Goal: Information Seeking & Learning: Stay updated

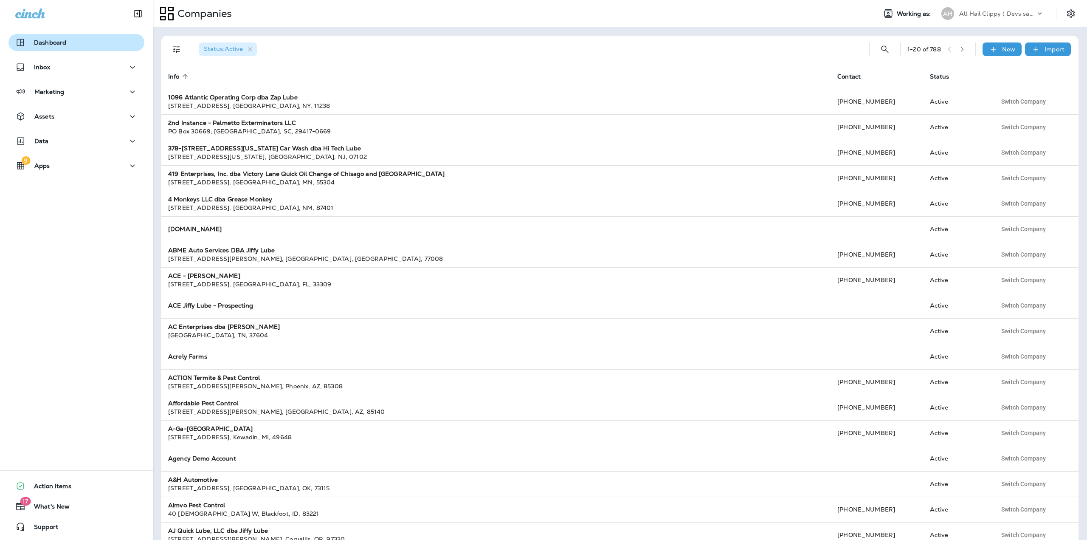
click at [64, 42] on p "Dashboard" at bounding box center [50, 42] width 32 height 7
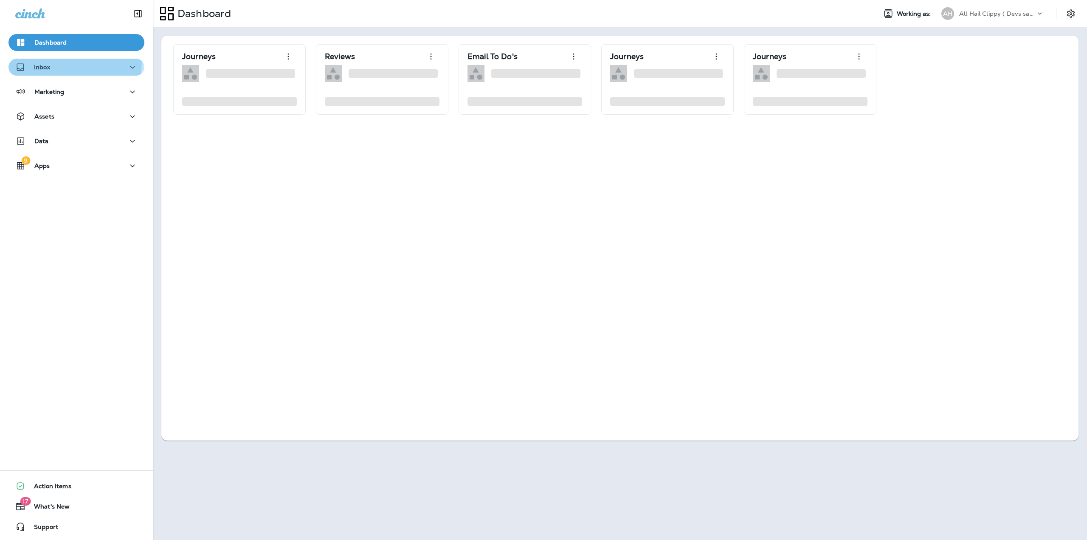
click at [60, 62] on div "Inbox" at bounding box center [76, 67] width 122 height 11
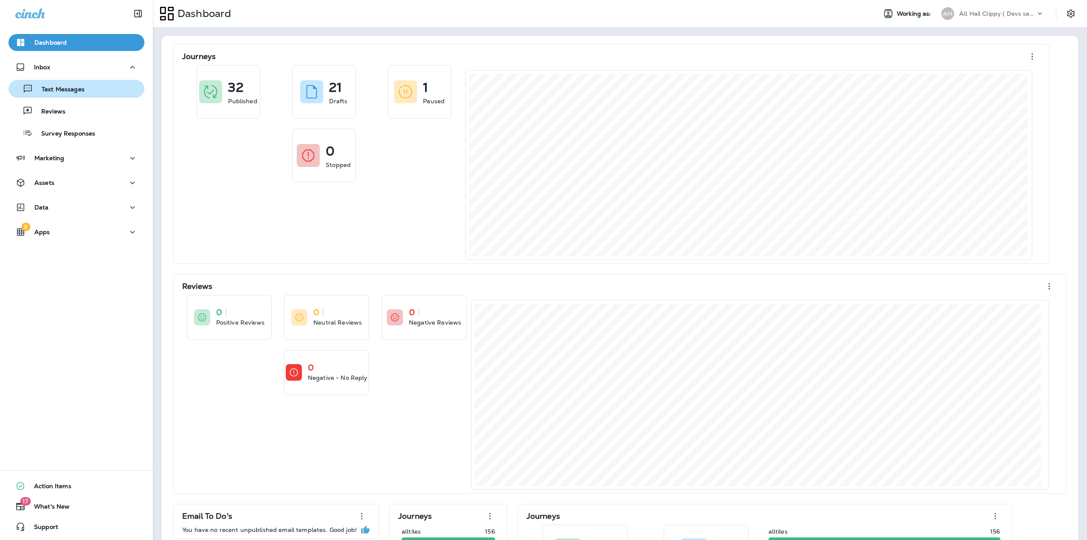
click at [62, 87] on p "Text Messages" at bounding box center [58, 90] width 51 height 8
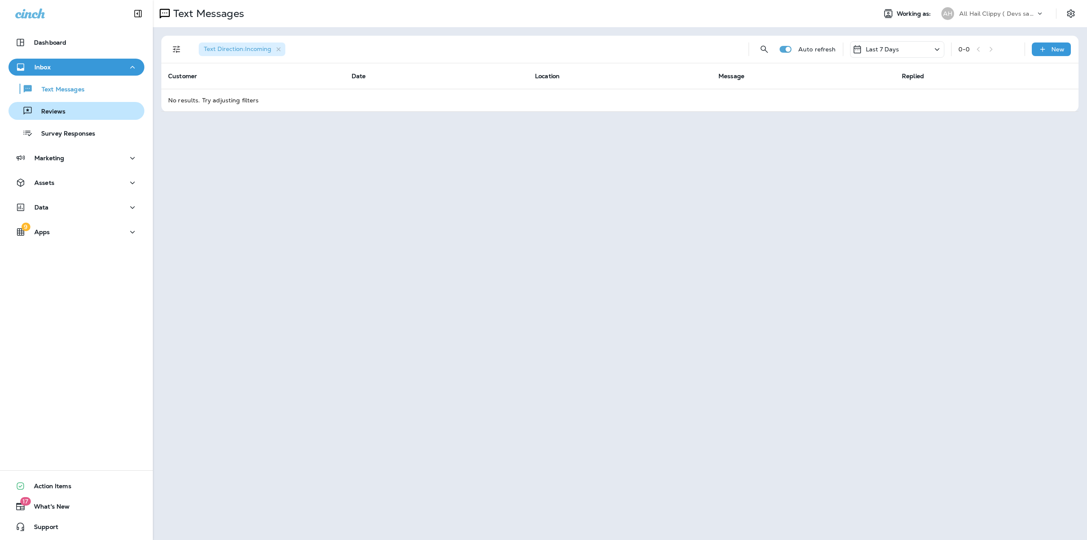
click at [56, 111] on p "Reviews" at bounding box center [49, 112] width 33 height 8
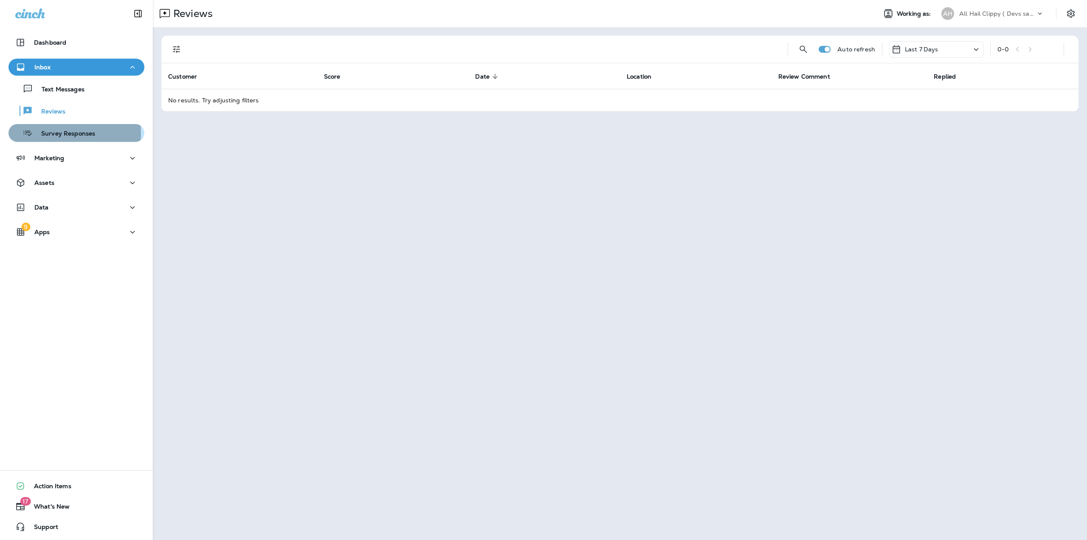
click at [53, 133] on p "Survey Responses" at bounding box center [64, 134] width 62 height 8
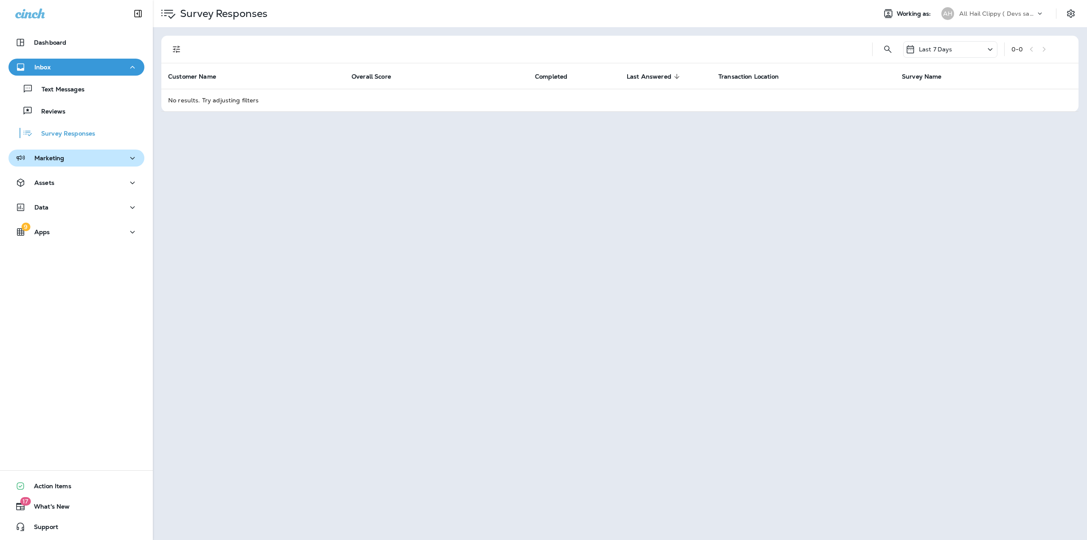
click at [51, 155] on p "Marketing" at bounding box center [49, 158] width 30 height 7
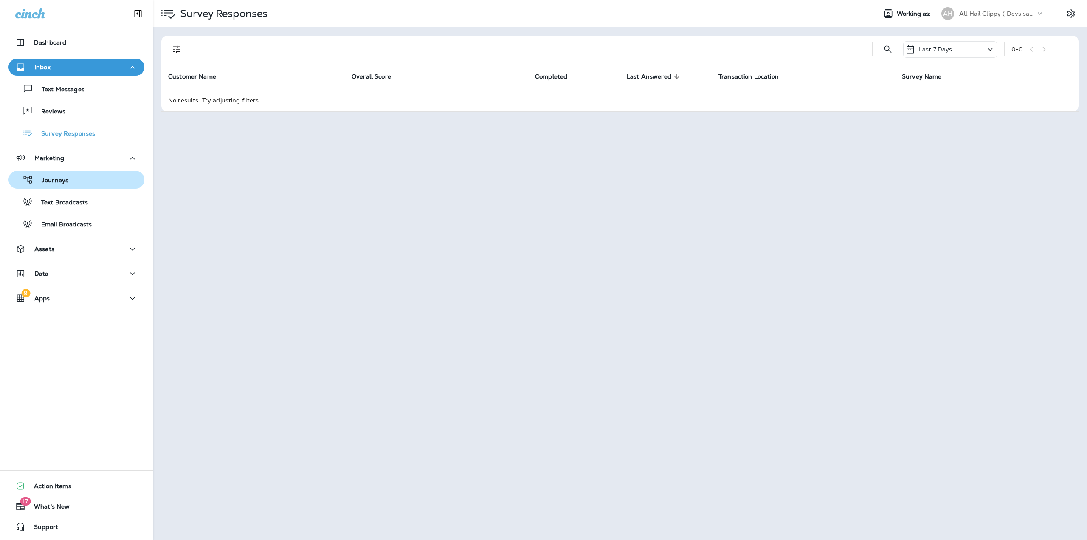
click at [52, 173] on button "Journeys" at bounding box center [76, 180] width 136 height 18
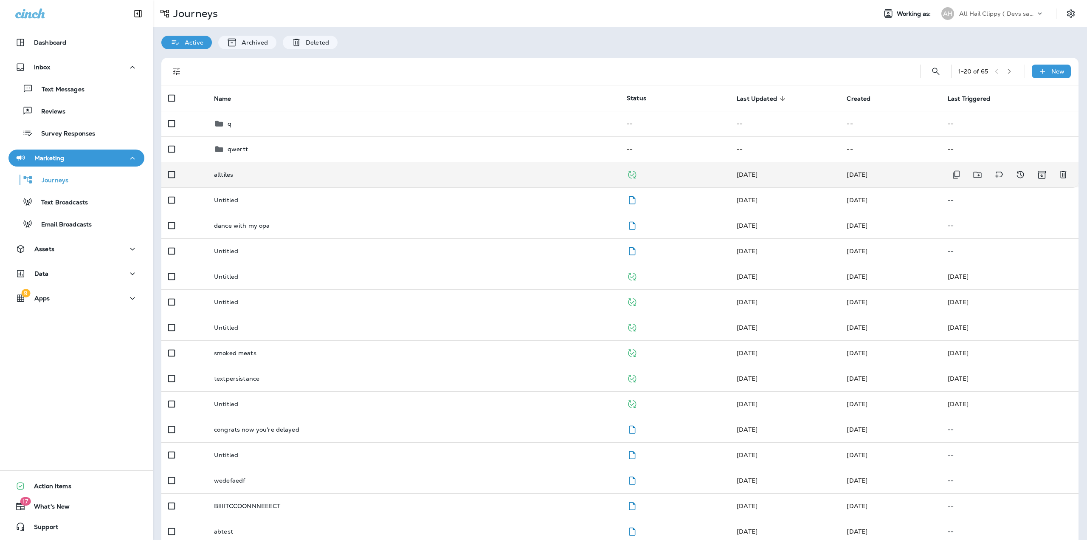
click at [244, 167] on td "alltiles" at bounding box center [413, 174] width 413 height 25
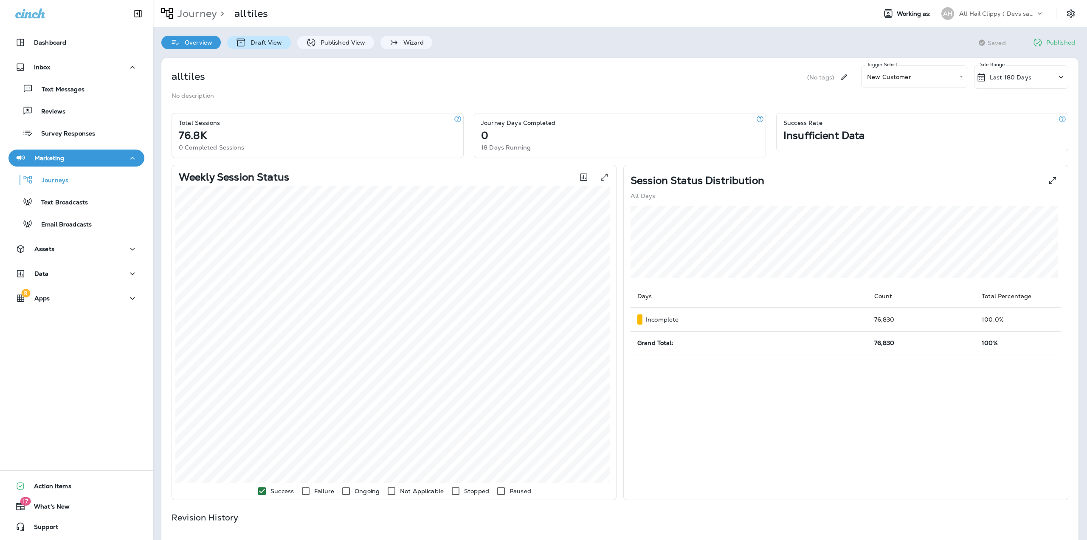
click at [253, 44] on p "Draft View" at bounding box center [264, 42] width 36 height 7
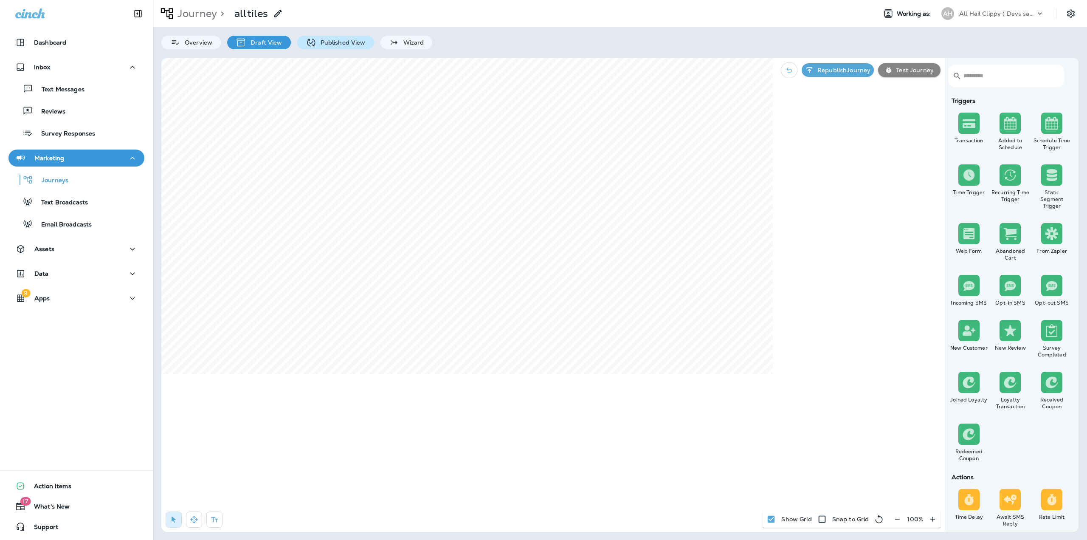
click at [322, 42] on p "Published View" at bounding box center [340, 42] width 49 height 7
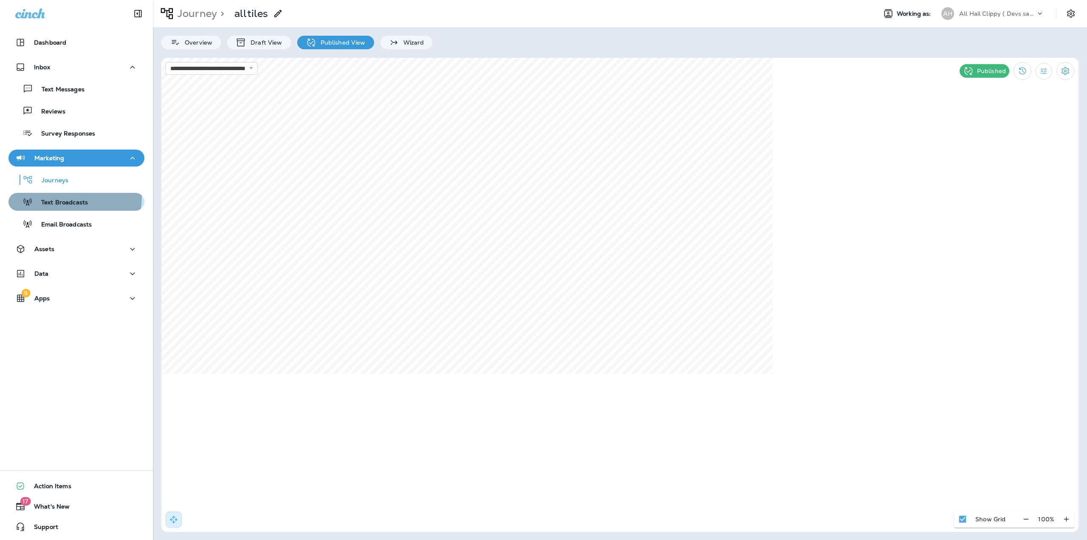
click at [62, 197] on div "Text Broadcasts" at bounding box center [50, 201] width 76 height 13
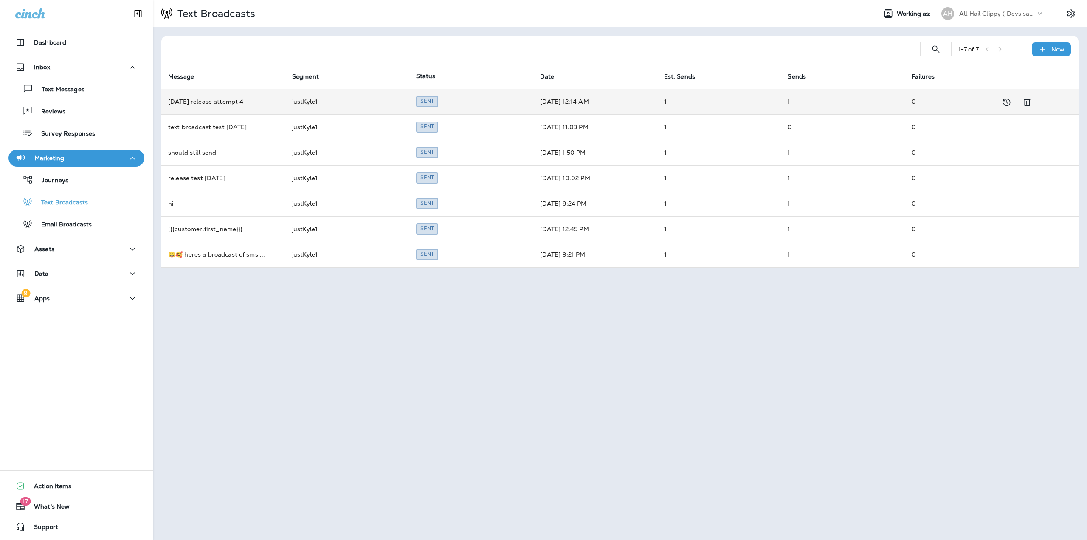
click at [213, 102] on td "[DATE] release attempt 4" at bounding box center [223, 101] width 124 height 25
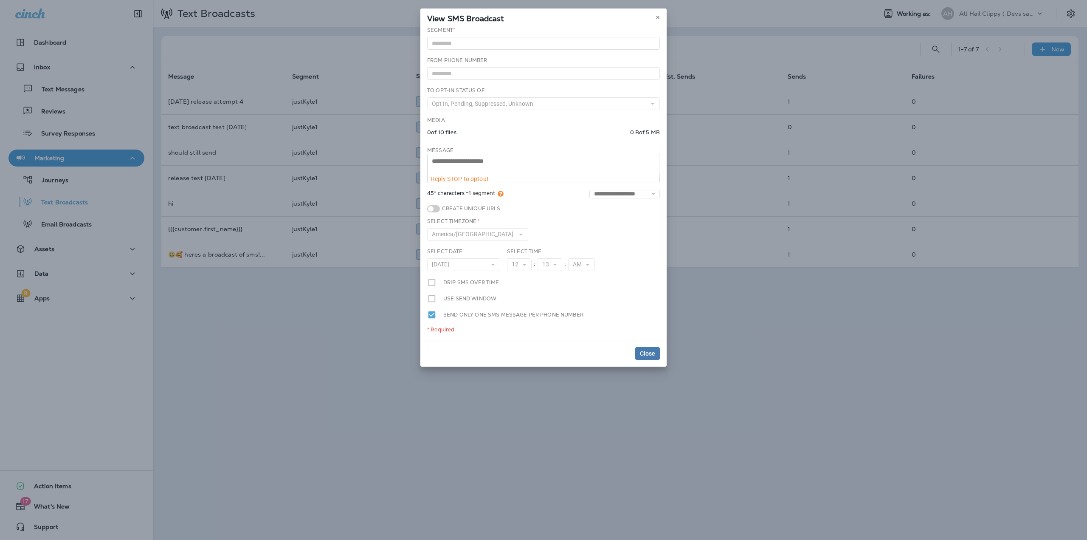
click at [181, 337] on div "**********" at bounding box center [543, 270] width 1087 height 540
click at [63, 249] on div "**********" at bounding box center [543, 270] width 1087 height 540
click at [646, 352] on span "Close" at bounding box center [647, 353] width 15 height 6
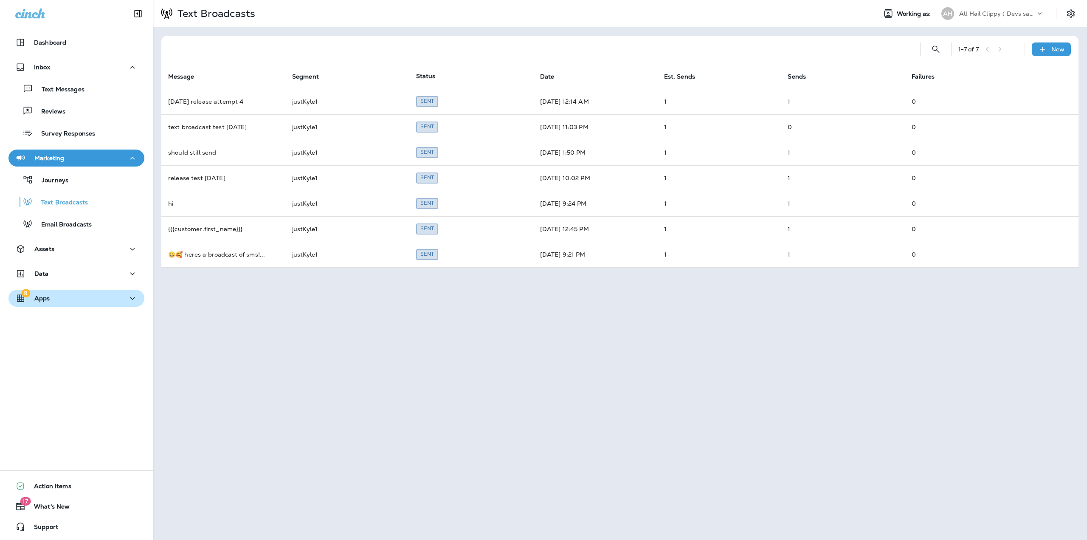
click at [70, 299] on div "9 Apps" at bounding box center [76, 298] width 122 height 11
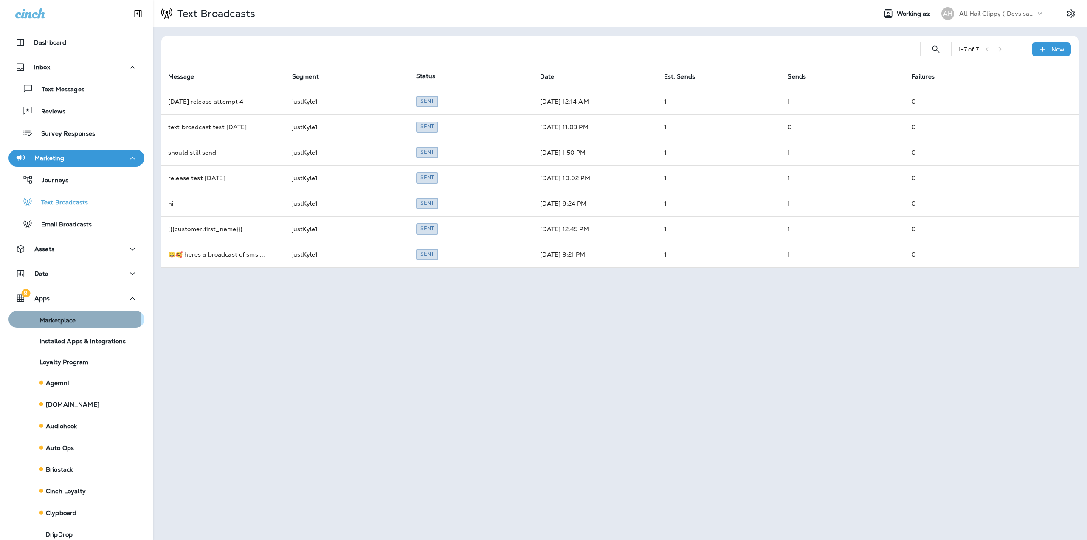
click at [64, 320] on p "Marketplace" at bounding box center [53, 320] width 45 height 7
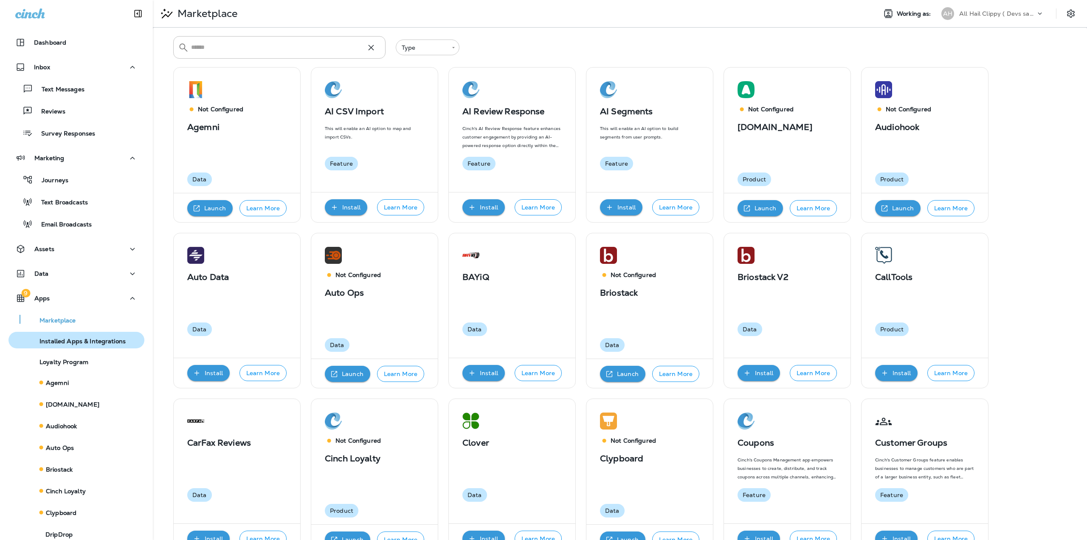
click at [68, 347] on button "Installed Apps & Integrations" at bounding box center [76, 340] width 136 height 17
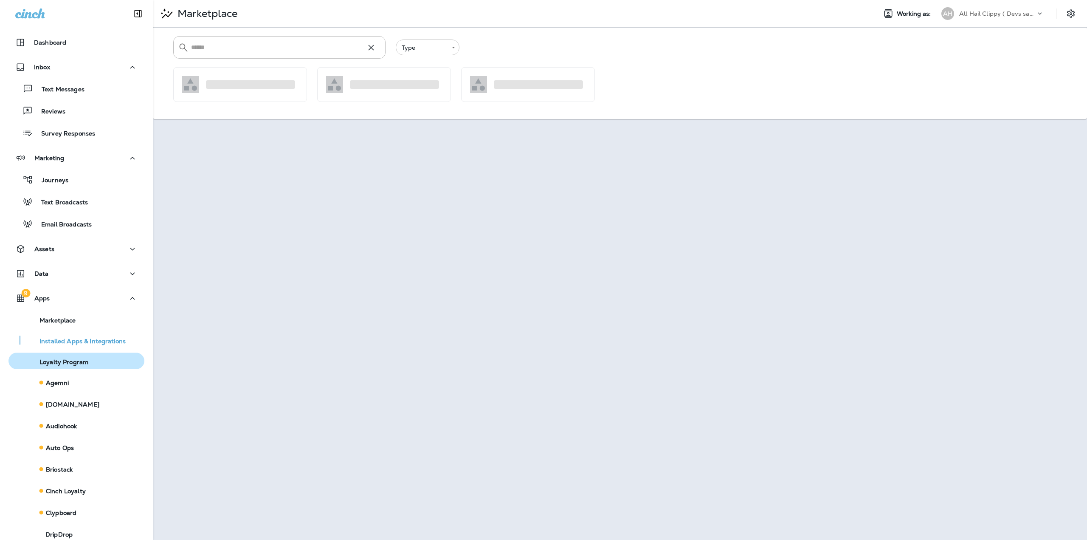
click at [68, 360] on p "Loyalty Program" at bounding box center [59, 361] width 57 height 7
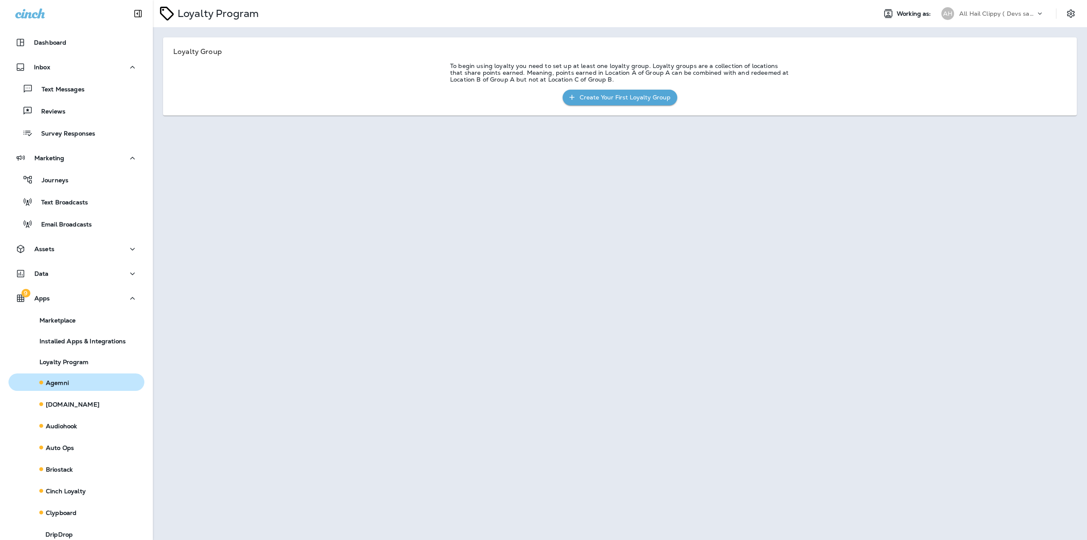
click at [68, 377] on div "Agemni" at bounding box center [40, 382] width 57 height 12
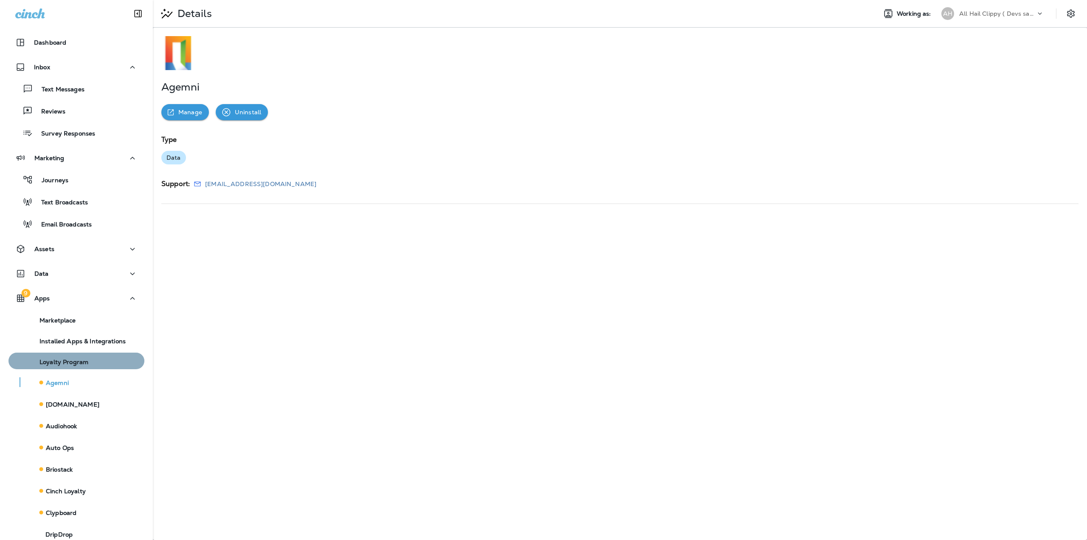
click at [79, 353] on button "Loyalty Program" at bounding box center [76, 360] width 136 height 17
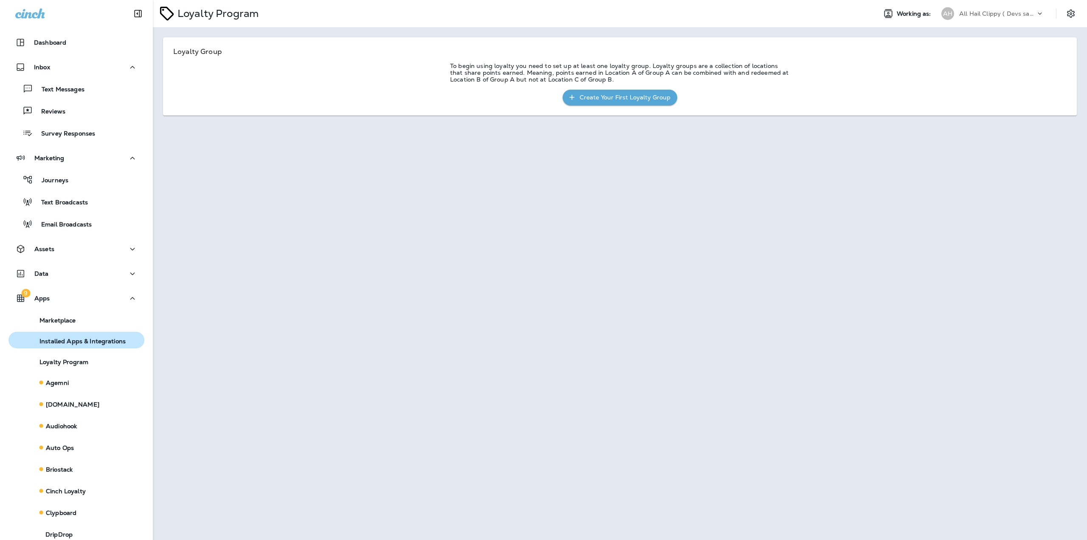
click at [79, 335] on div "Installed Apps & Integrations" at bounding box center [69, 339] width 114 height 11
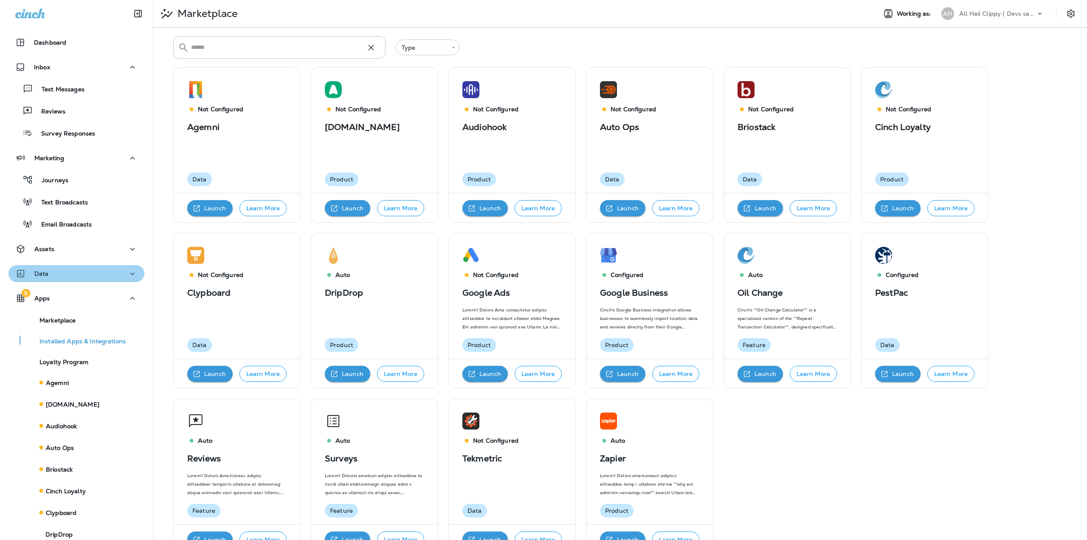
click at [79, 270] on div "Data" at bounding box center [76, 273] width 122 height 11
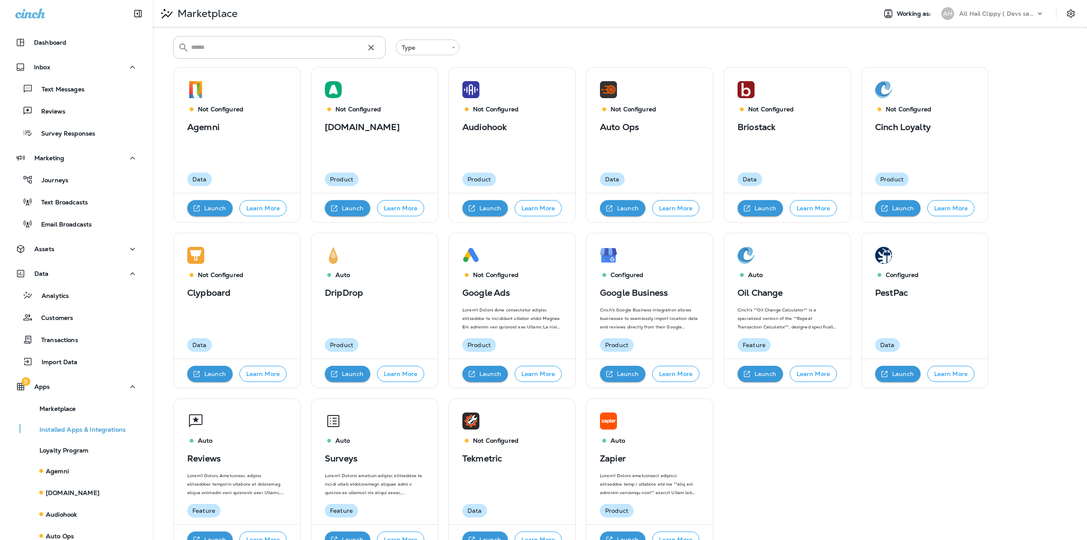
click at [58, 304] on div "Analytics Customers Transactions Import Data" at bounding box center [76, 326] width 136 height 88
click at [60, 322] on div "Customers" at bounding box center [42, 317] width 61 height 13
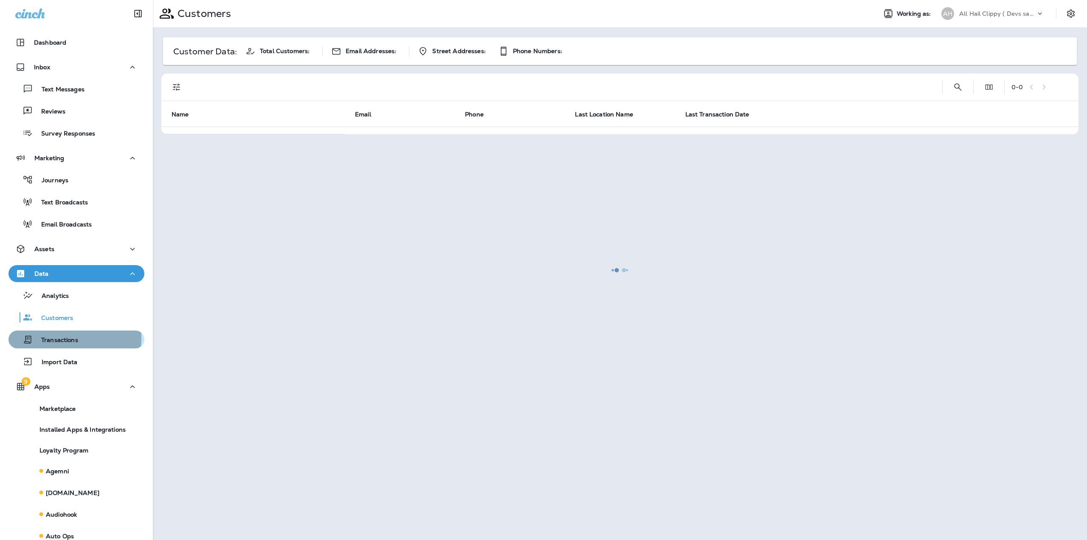
click at [58, 338] on p "Transactions" at bounding box center [55, 340] width 45 height 8
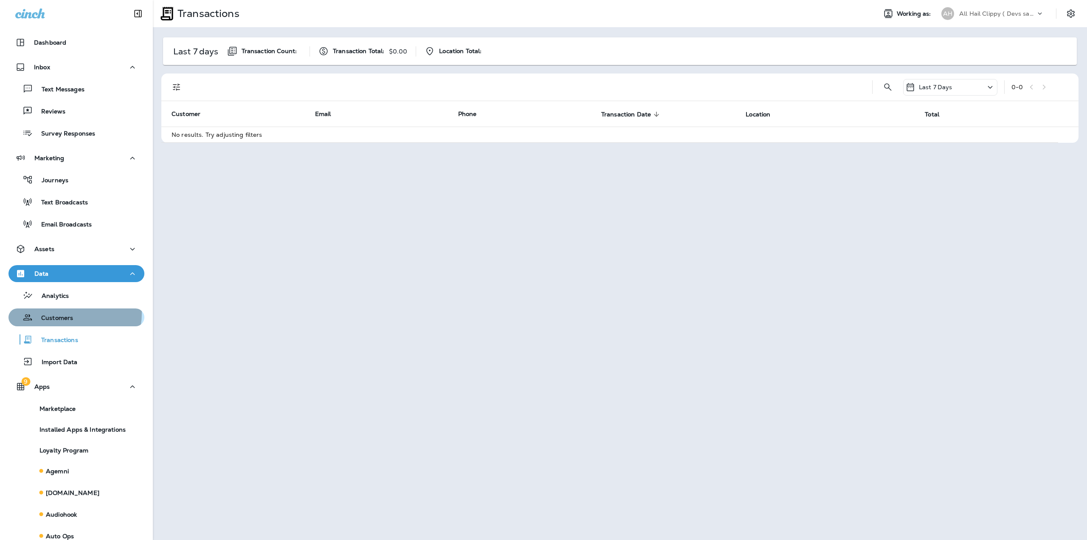
click at [67, 313] on div "Customers" at bounding box center [42, 317] width 61 height 13
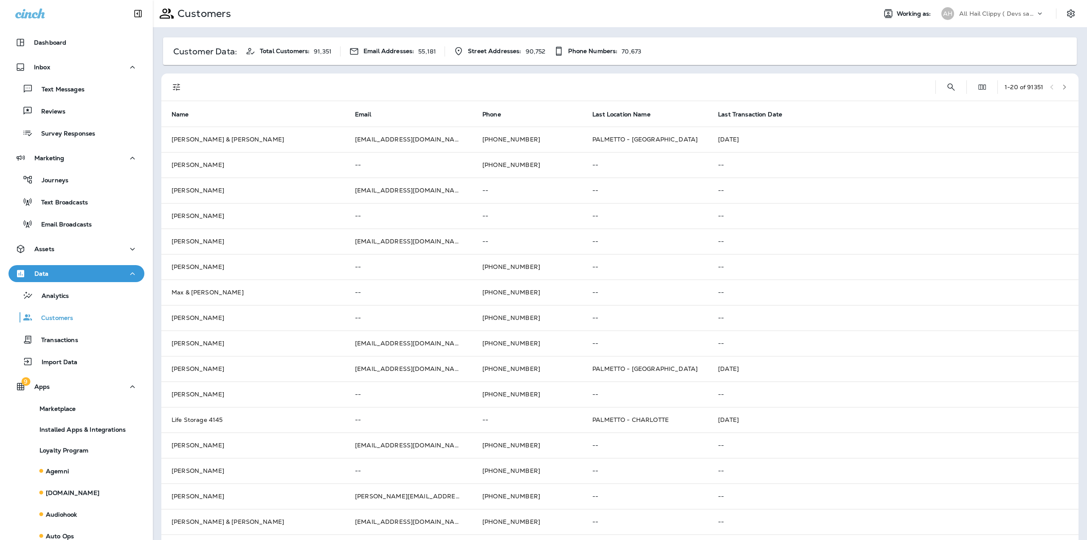
click at [62, 328] on div "Analytics Customers Transactions Import Data" at bounding box center [76, 326] width 136 height 88
click at [63, 336] on p "Transactions" at bounding box center [55, 340] width 45 height 8
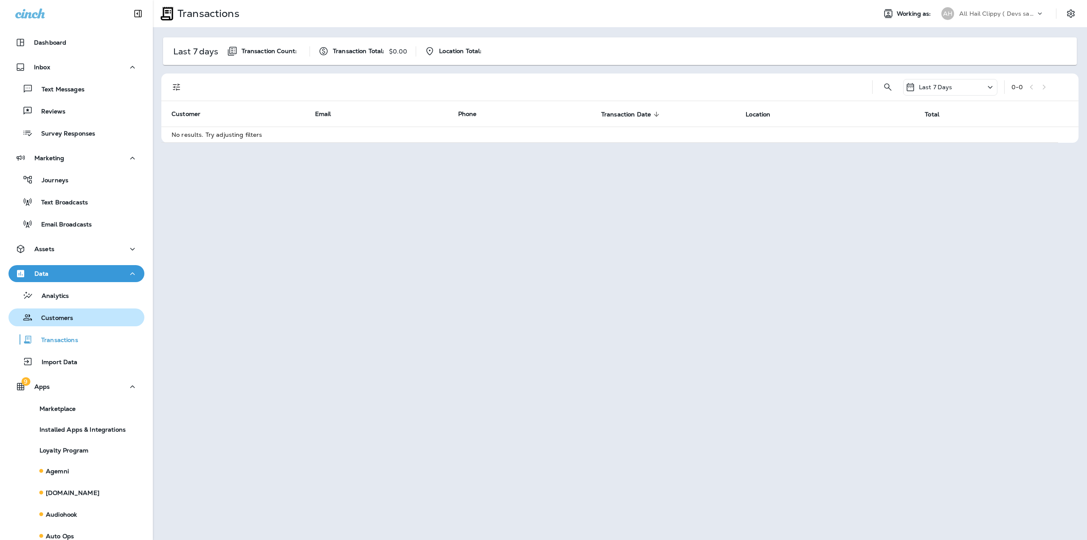
click at [59, 318] on p "Customers" at bounding box center [53, 318] width 40 height 8
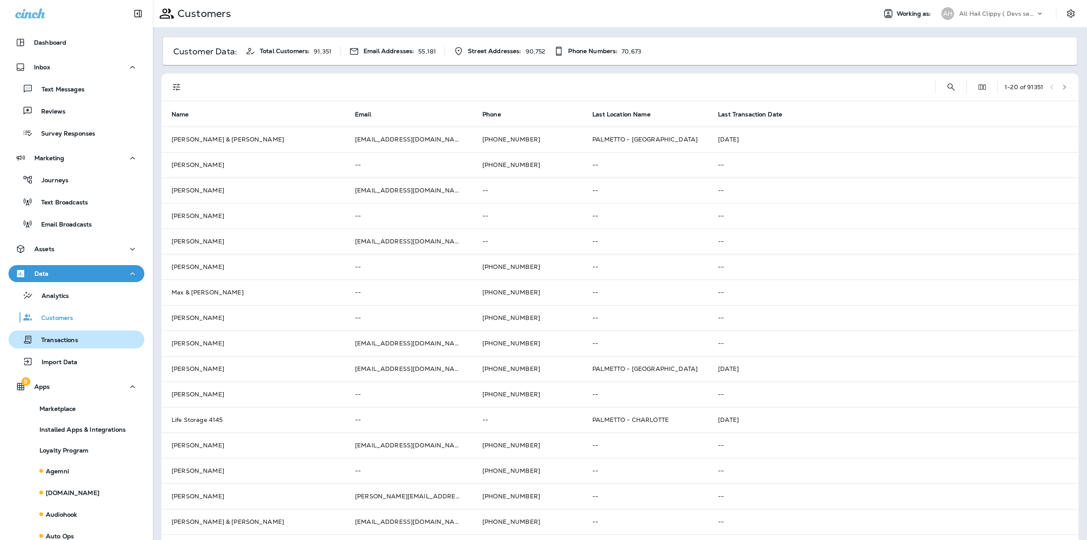
click at [58, 332] on button "Transactions" at bounding box center [76, 339] width 136 height 18
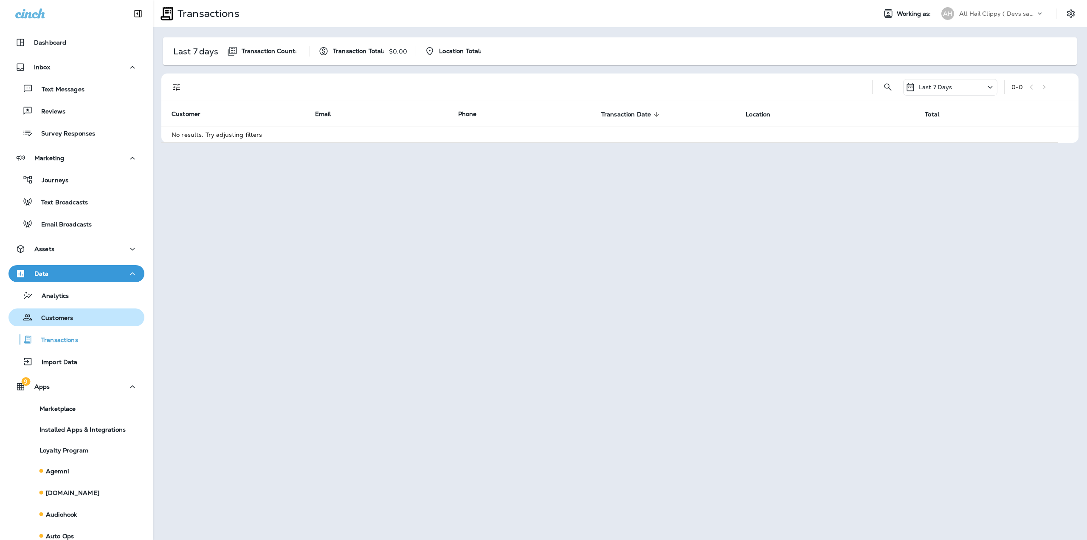
click at [64, 318] on p "Customers" at bounding box center [53, 318] width 40 height 8
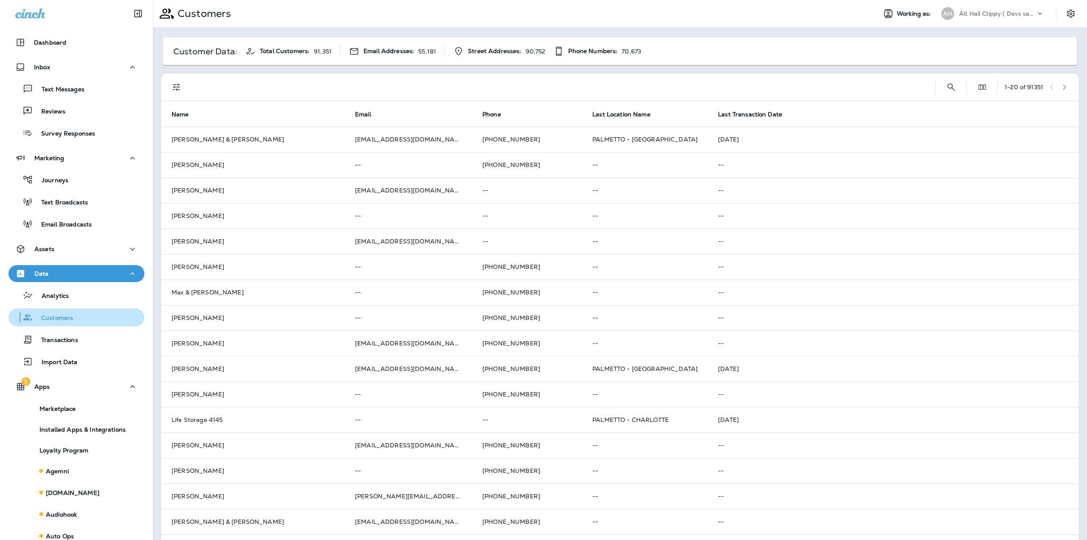
click at [64, 318] on p "Customers" at bounding box center [53, 318] width 40 height 8
click at [65, 330] on button "Transactions" at bounding box center [76, 339] width 136 height 18
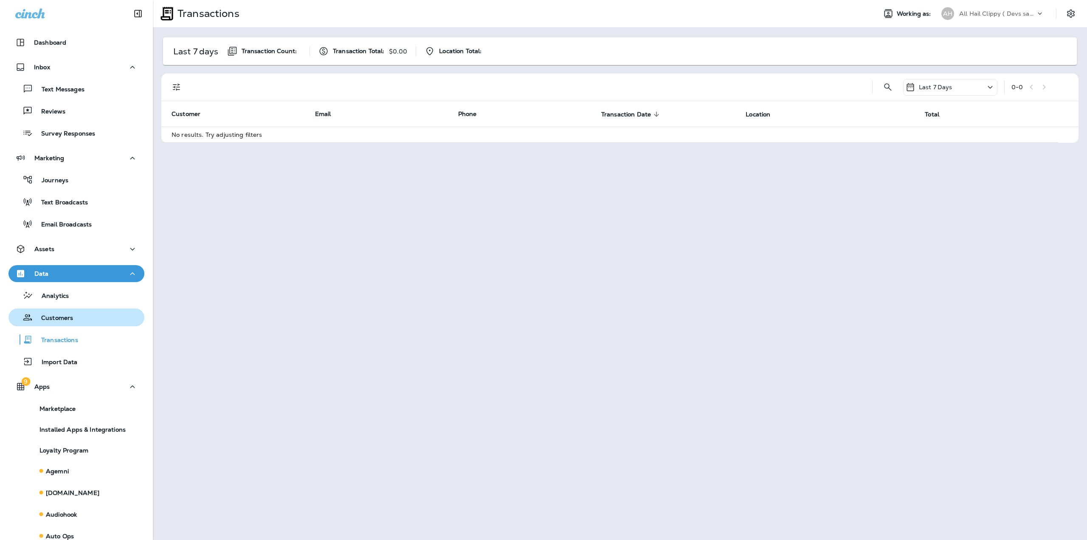
click at [61, 309] on button "Customers" at bounding box center [76, 317] width 136 height 18
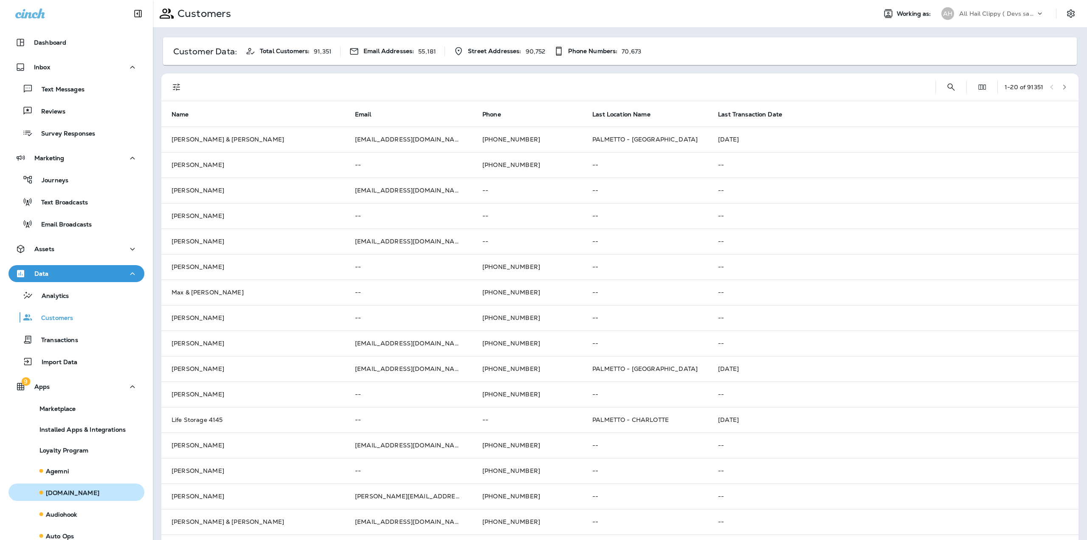
scroll to position [274, 0]
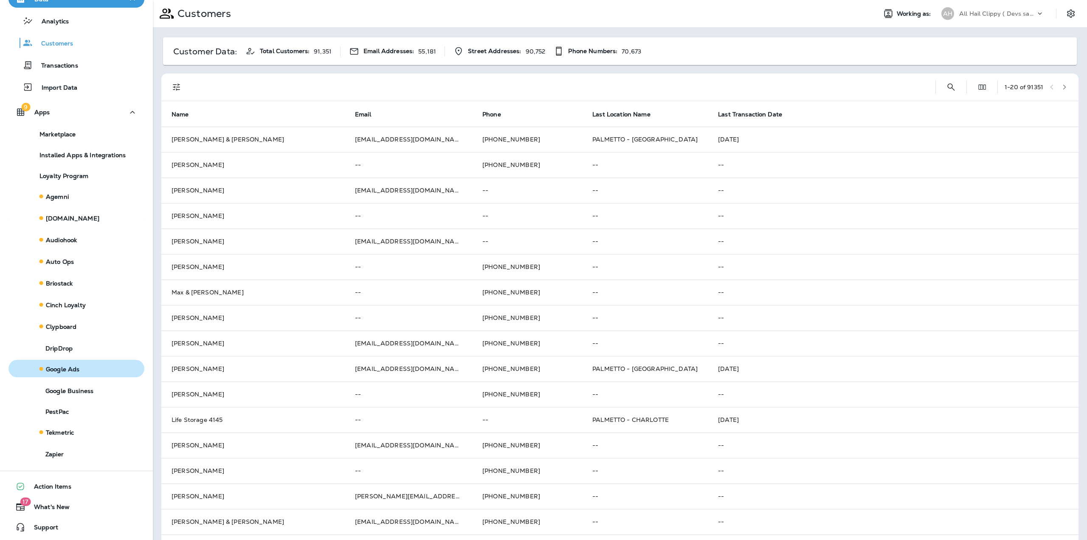
click at [74, 361] on button "Google Ads" at bounding box center [76, 368] width 136 height 17
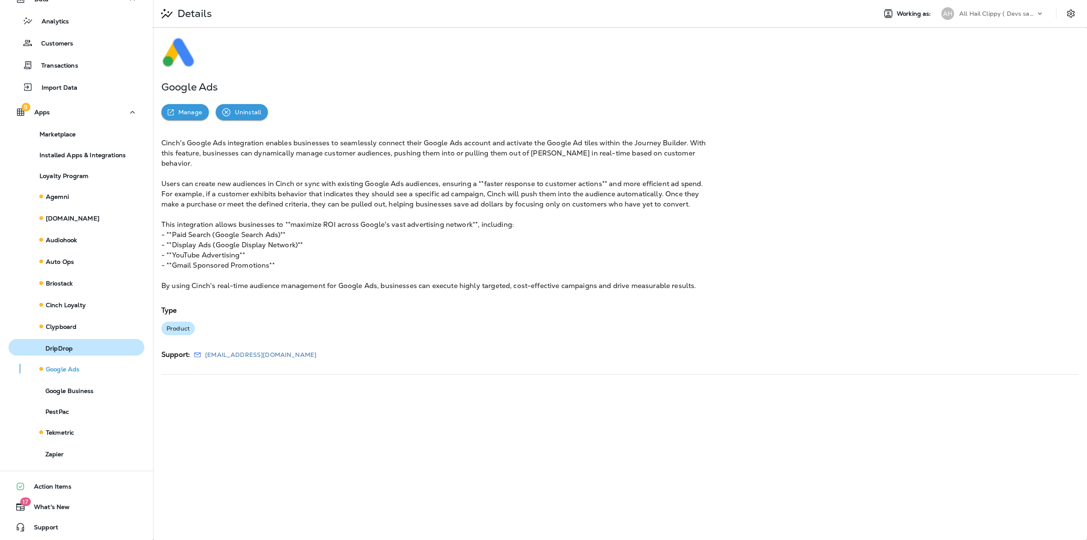
click at [70, 345] on p "DripDrop" at bounding box center [55, 348] width 36 height 7
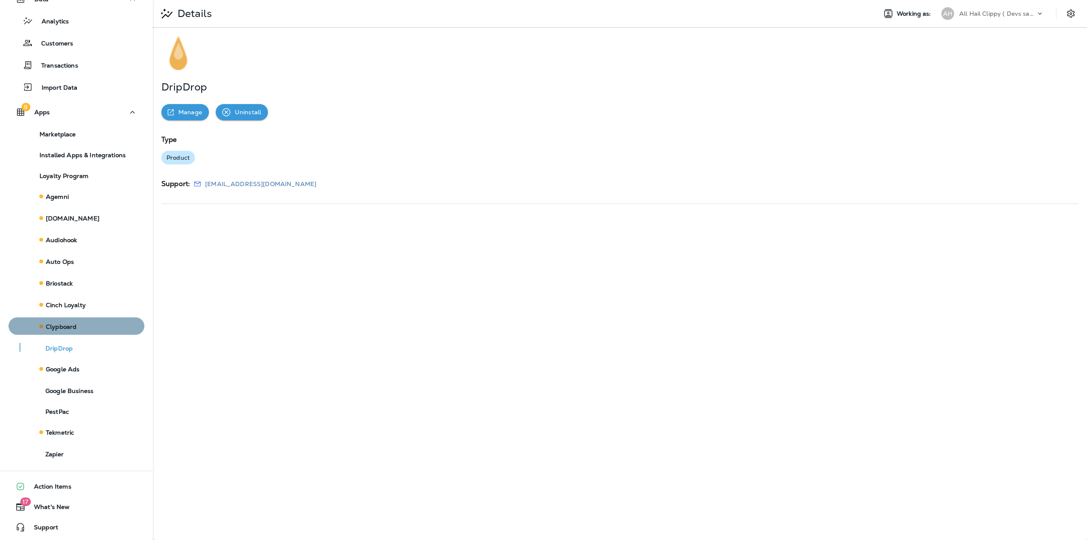
click at [80, 326] on div "Clypboard" at bounding box center [76, 326] width 129 height 12
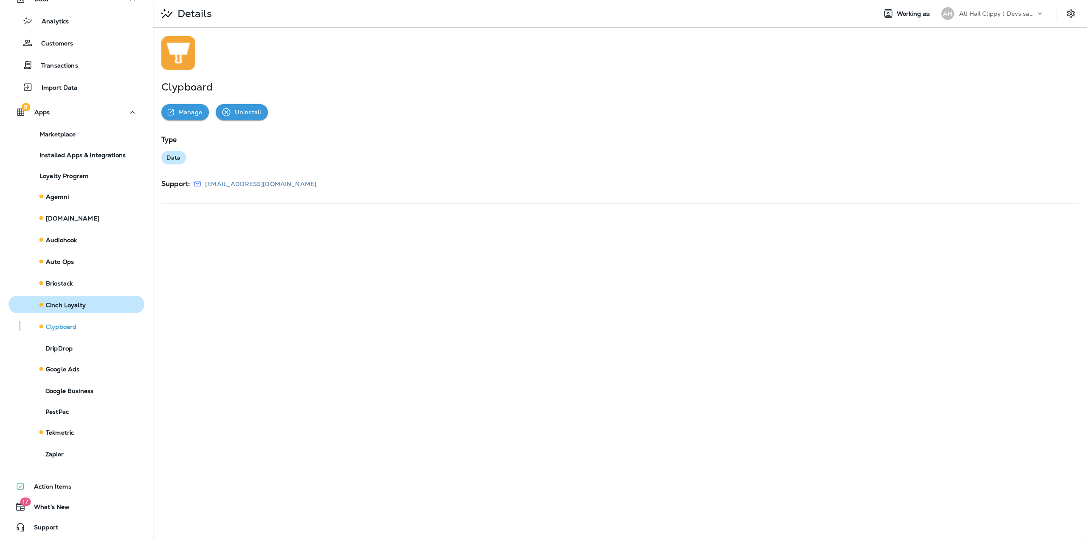
click at [85, 295] on button "Cinch Loyalty" at bounding box center [76, 303] width 136 height 17
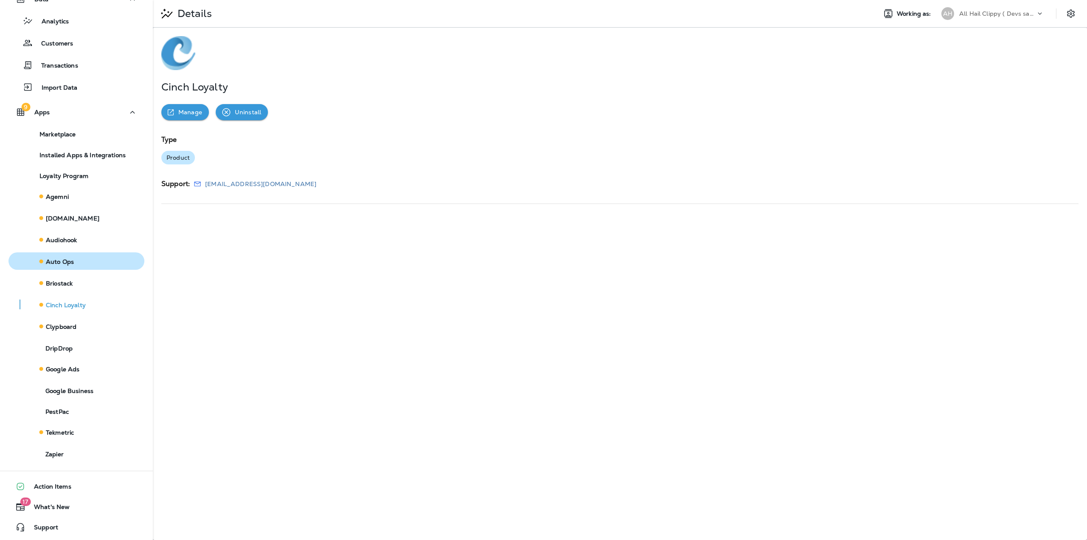
click at [86, 267] on button "Auto Ops" at bounding box center [76, 260] width 136 height 17
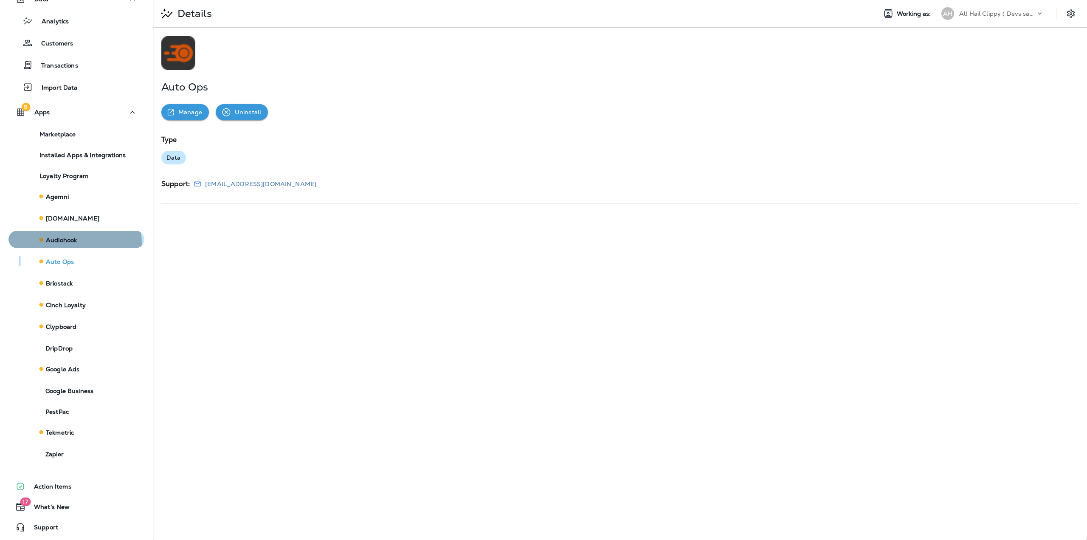
click at [73, 242] on p "Audiohook" at bounding box center [61, 240] width 31 height 8
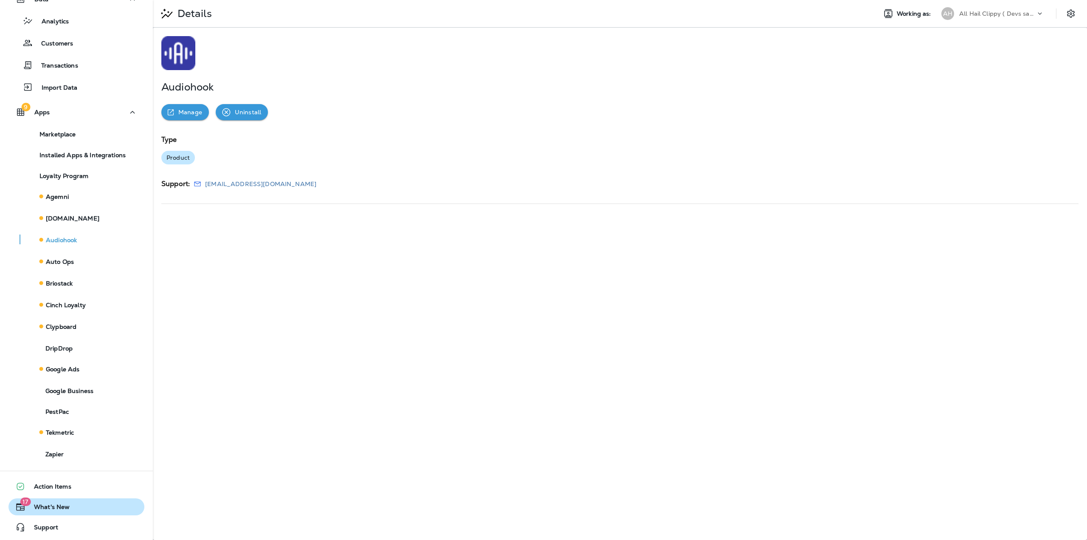
click at [55, 508] on span "What's New" at bounding box center [47, 508] width 44 height 10
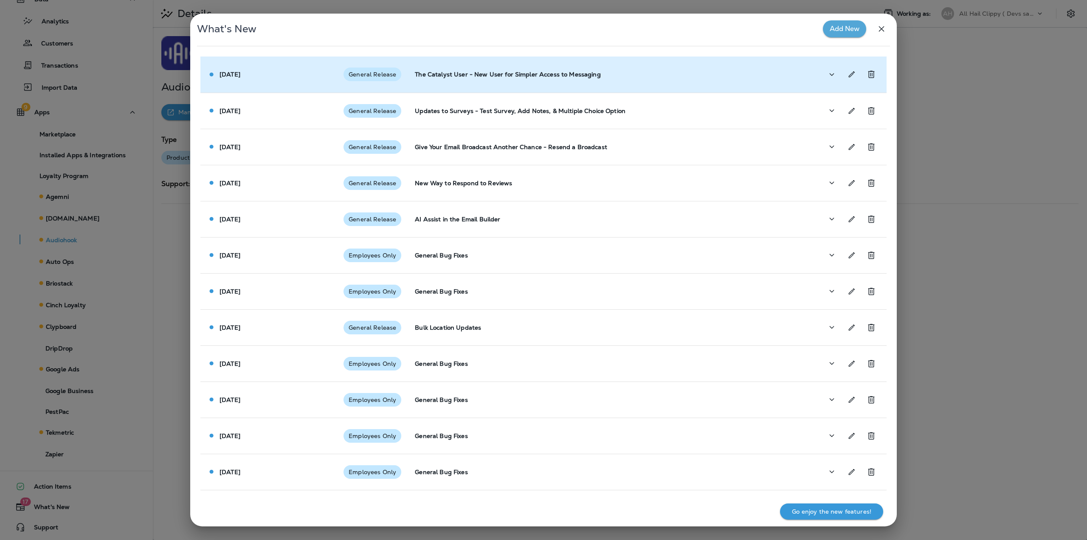
click at [564, 76] on p "The Catalyst User - New User for Simpler Access to Messaging" at bounding box center [612, 74] width 395 height 7
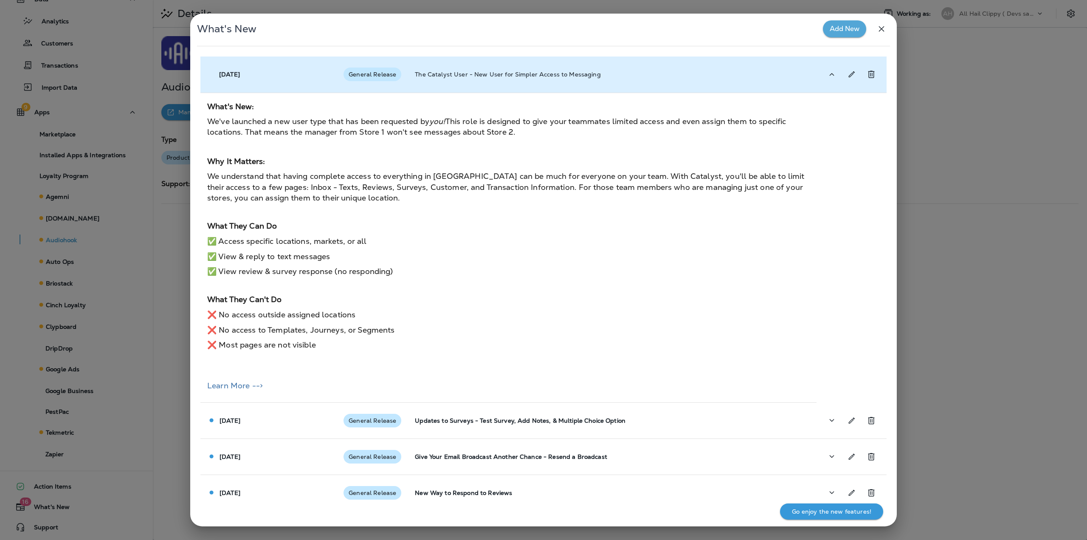
click at [564, 78] on p "The Catalyst User - New User for Simpler Access to Messaging" at bounding box center [612, 74] width 395 height 7
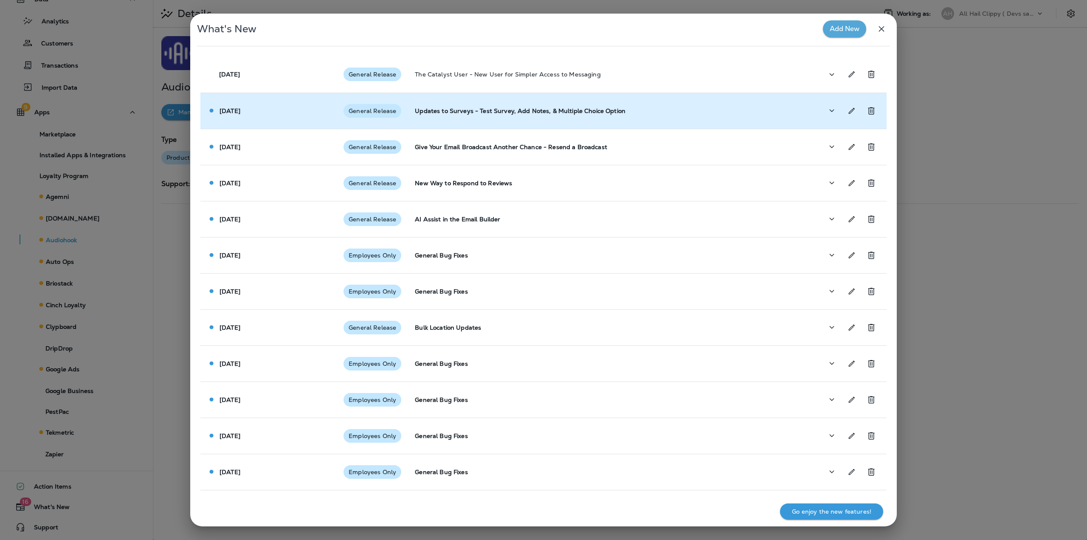
click at [577, 116] on td "Updates to Surveys - Test Survey, Add Notes, & Multiple Choice Option" at bounding box center [612, 111] width 408 height 36
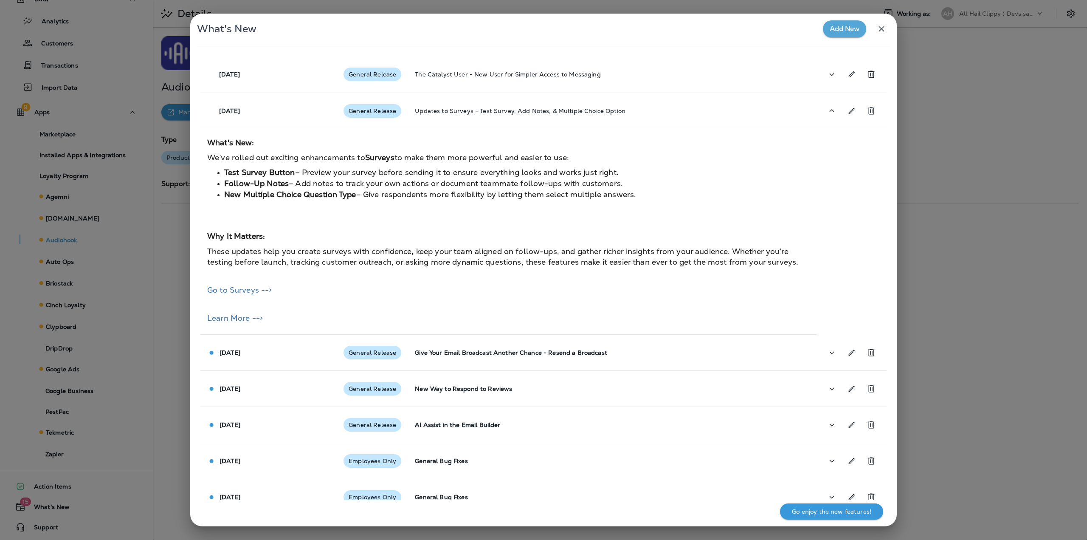
scroll to position [85, 0]
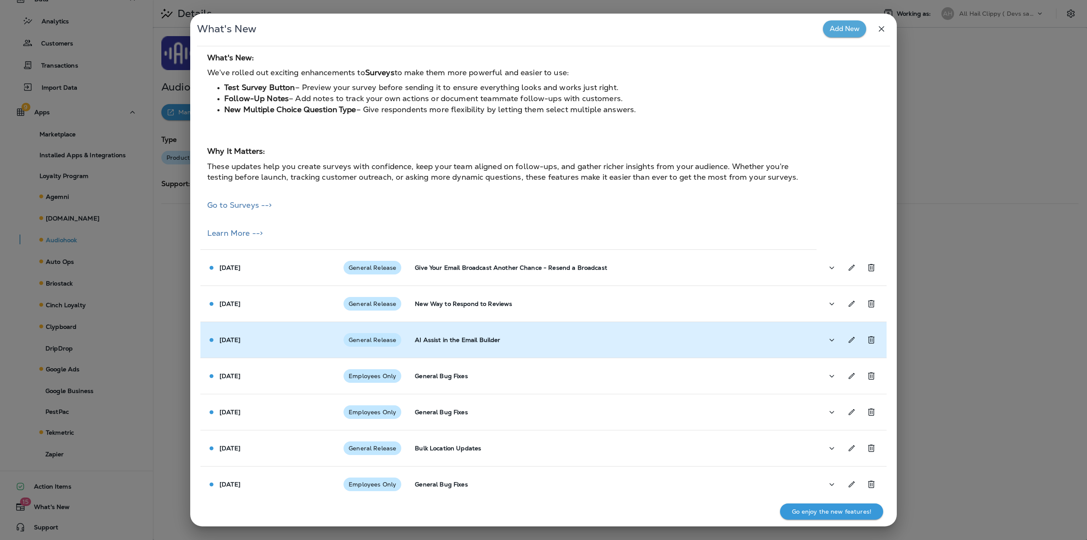
click at [473, 345] on td "AI Assist in the Email Builder" at bounding box center [612, 340] width 408 height 36
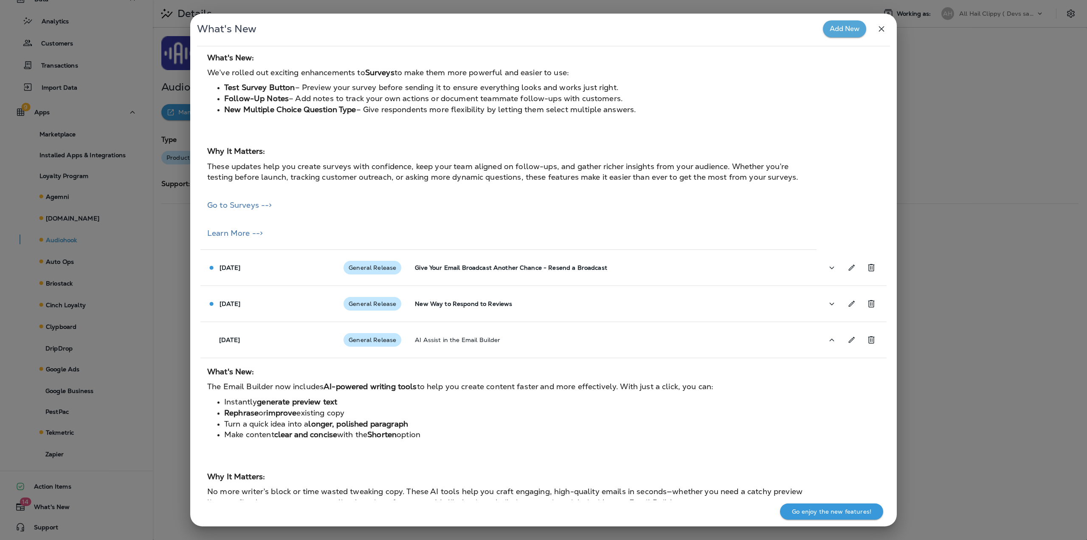
scroll to position [212, 0]
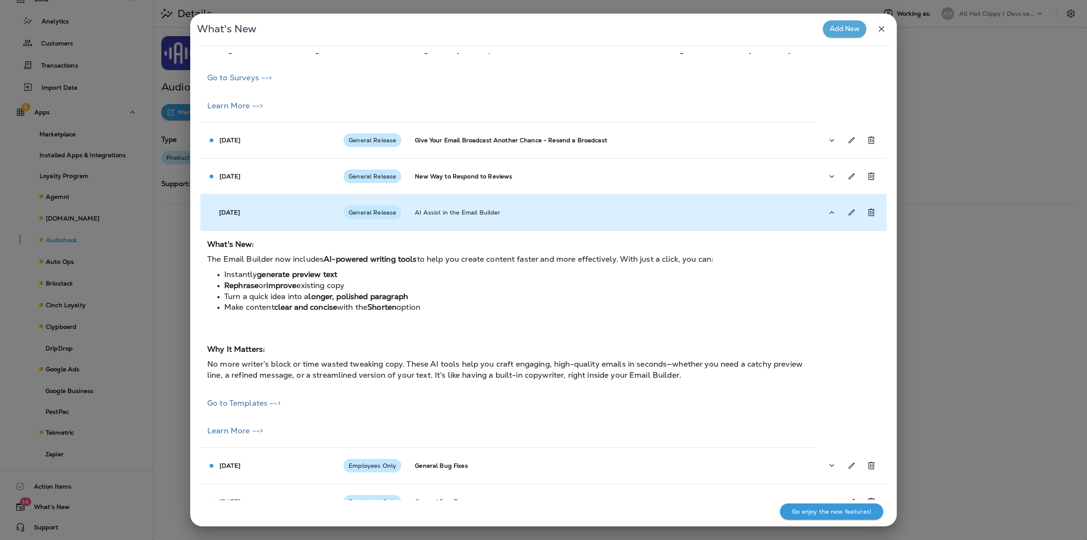
click at [459, 219] on td "AI Assist in the Email Builder" at bounding box center [612, 212] width 408 height 36
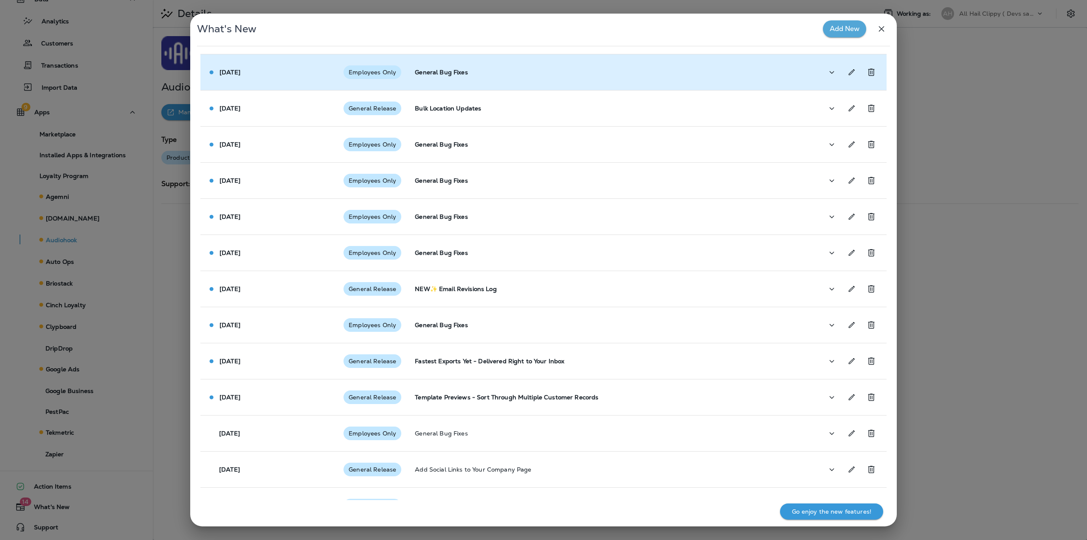
scroll to position [255, 0]
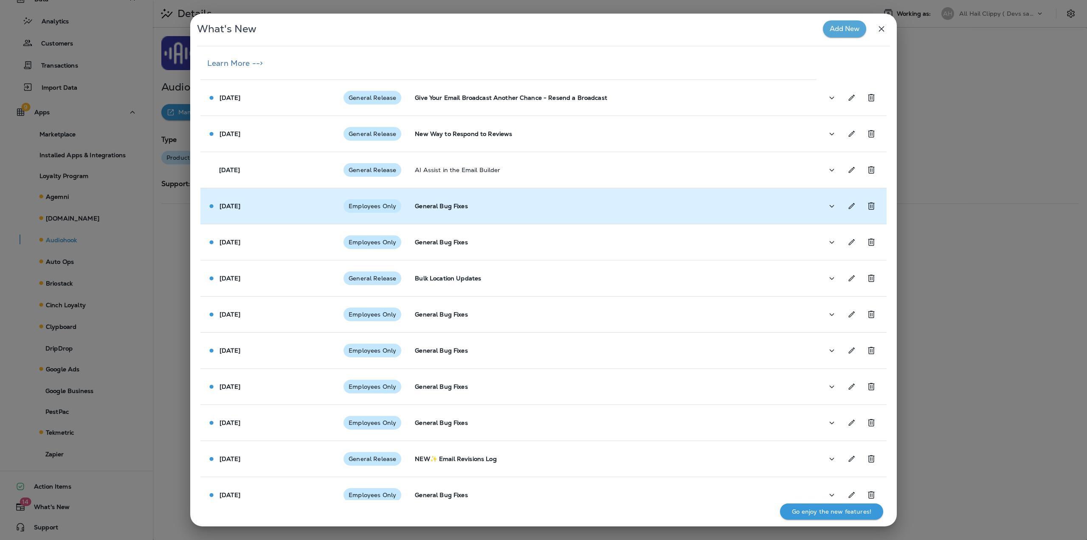
click at [466, 205] on p "General Bug Fixes" at bounding box center [612, 206] width 395 height 7
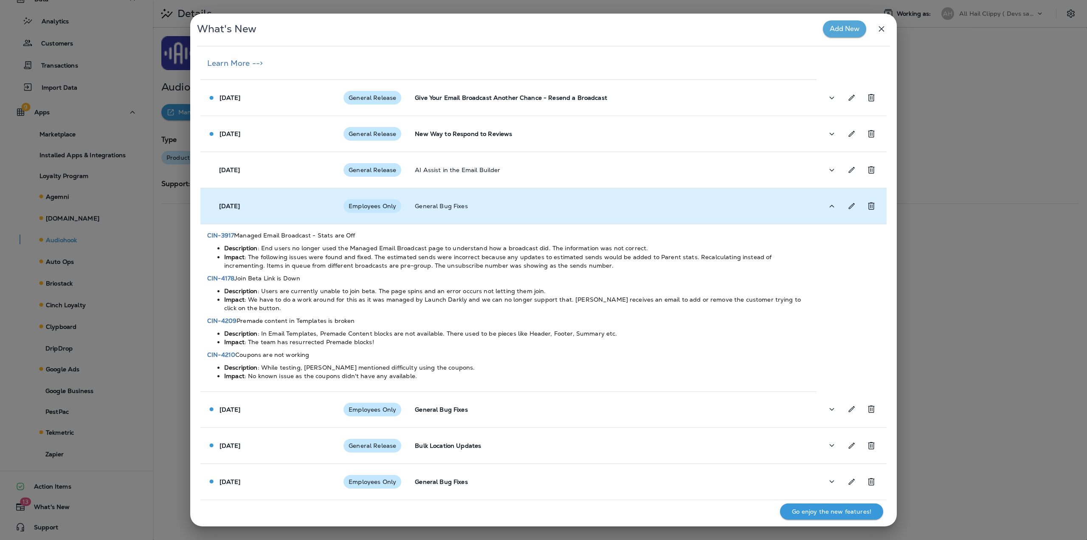
click at [446, 210] on td "General Bug Fixes" at bounding box center [612, 206] width 408 height 36
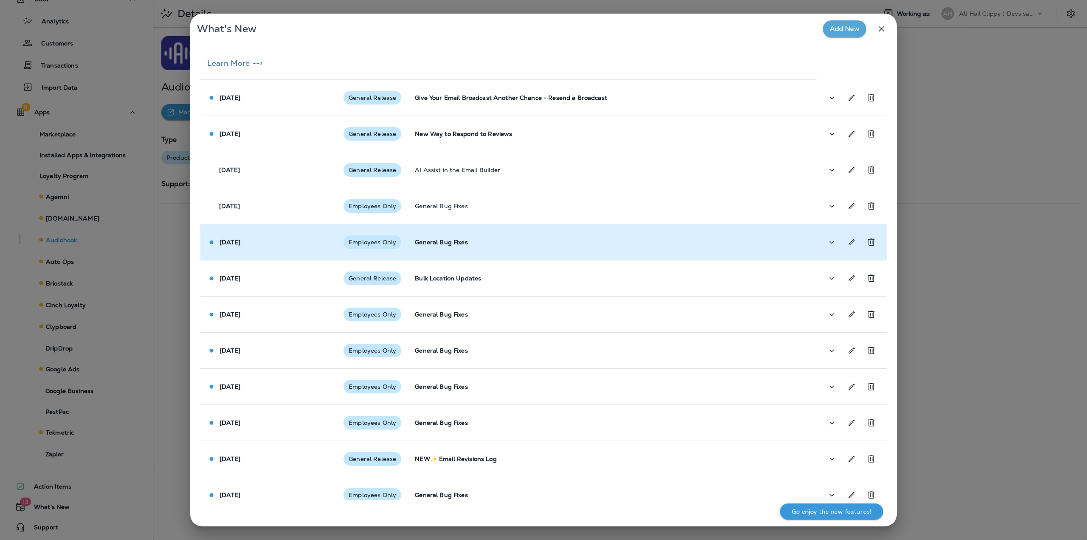
click at [470, 245] on p "General Bug Fixes" at bounding box center [612, 242] width 395 height 7
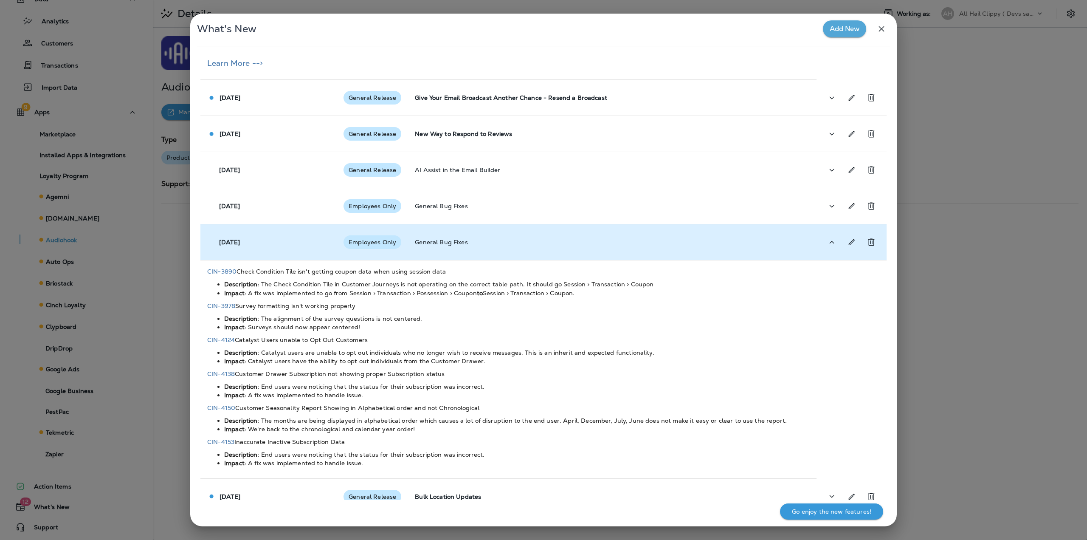
click at [486, 243] on p "General Bug Fixes" at bounding box center [612, 242] width 395 height 7
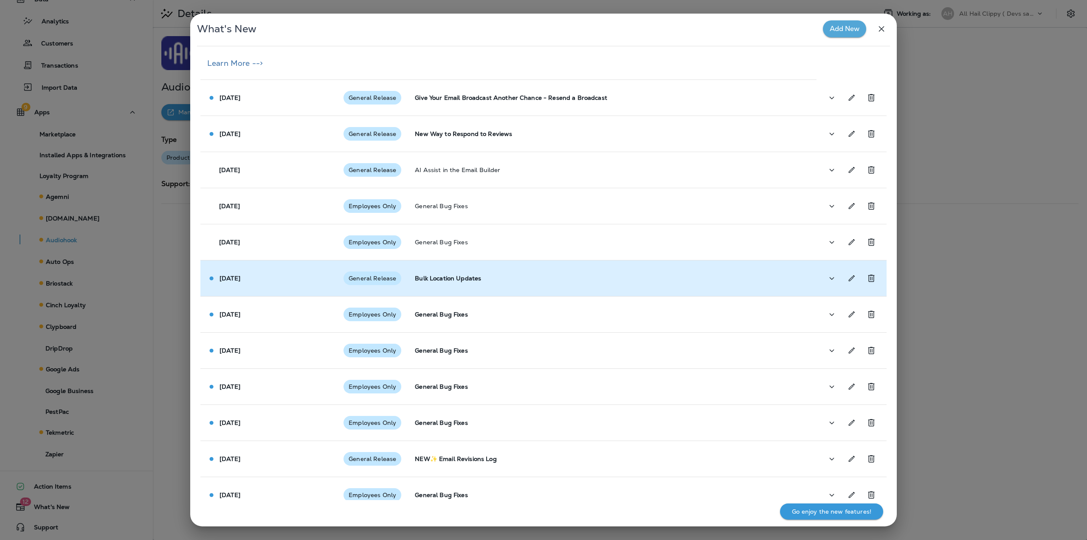
click at [461, 288] on td "Bulk Location Updates" at bounding box center [612, 278] width 408 height 36
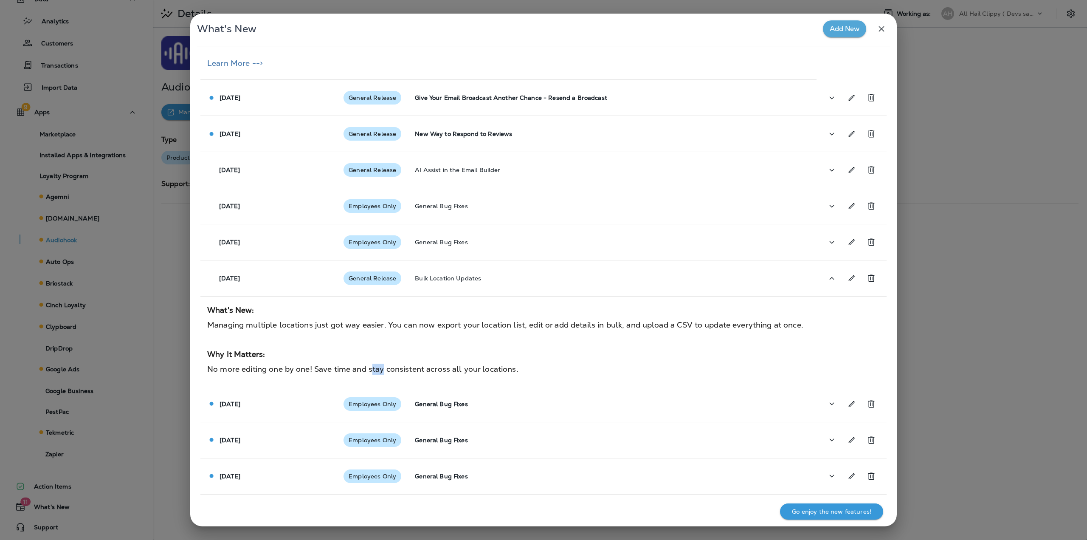
drag, startPoint x: 372, startPoint y: 367, endPoint x: 408, endPoint y: 363, distance: 35.9
click at [396, 364] on span "No more editing one by one! Save time and stay consistent across all your locat…" at bounding box center [362, 369] width 311 height 10
click at [433, 362] on div "What's New: Managing multiple locations just got way easier. You can now export…" at bounding box center [505, 341] width 596 height 76
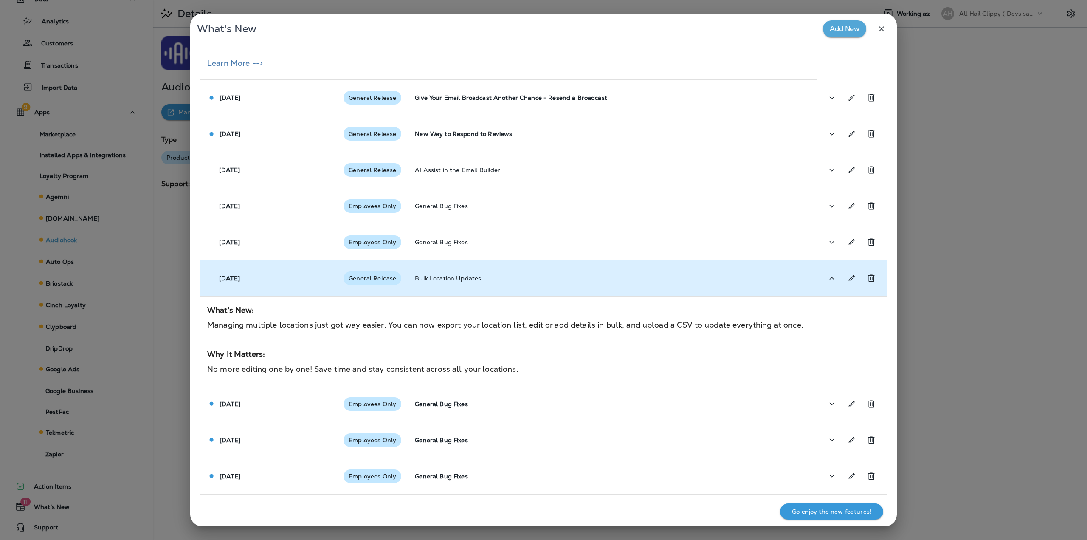
click at [503, 279] on p "Bulk Location Updates" at bounding box center [612, 278] width 395 height 7
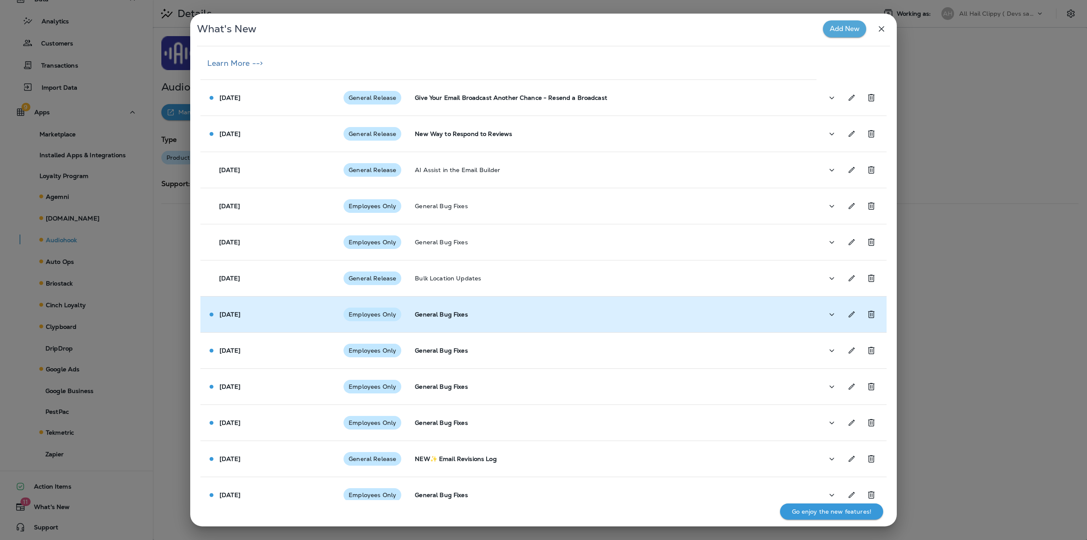
click at [492, 316] on p "General Bug Fixes" at bounding box center [612, 314] width 395 height 7
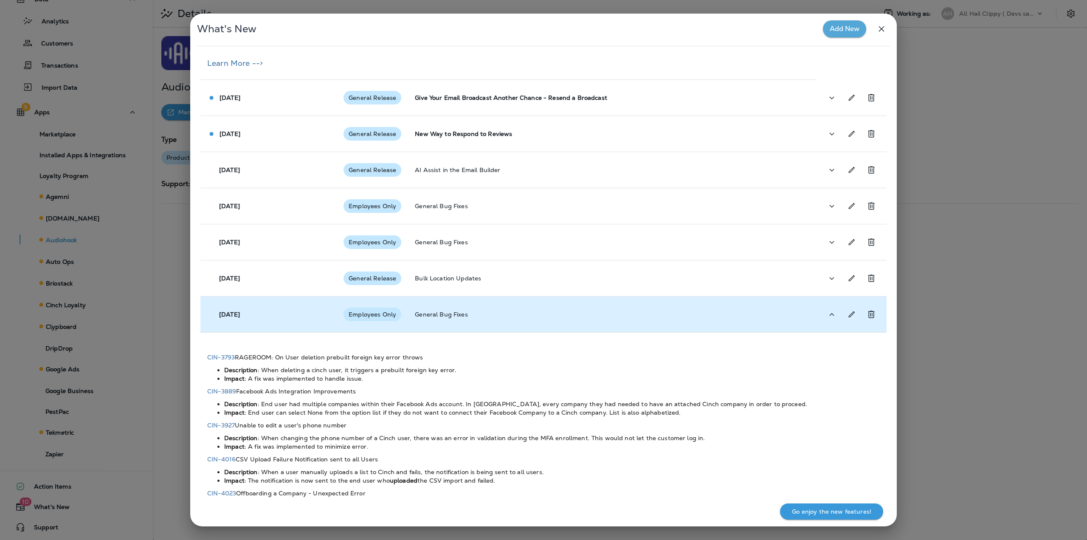
click at [529, 312] on p "General Bug Fixes" at bounding box center [612, 314] width 395 height 7
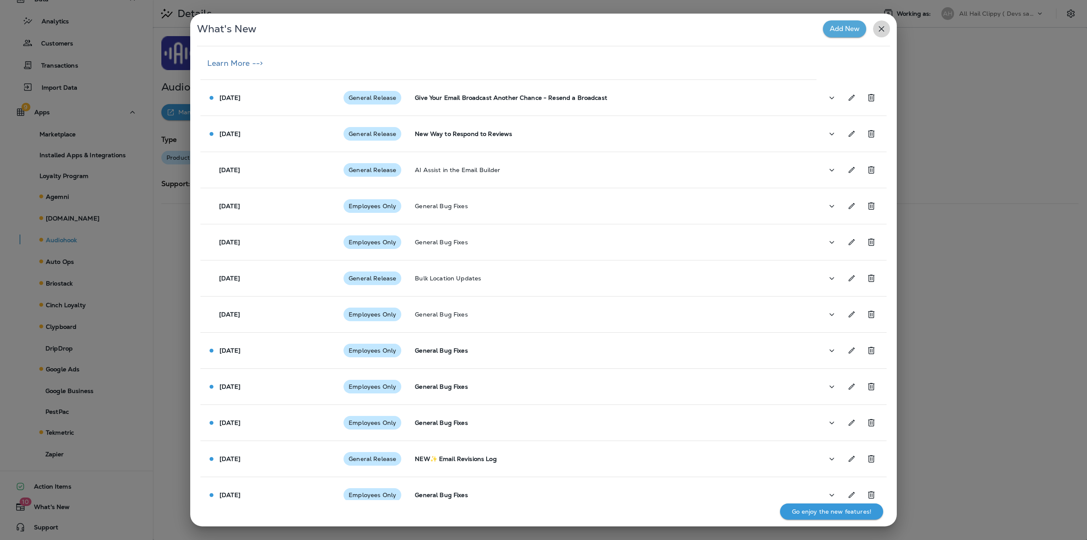
click at [878, 28] on icon "button" at bounding box center [881, 29] width 10 height 10
